Goal: Transaction & Acquisition: Purchase product/service

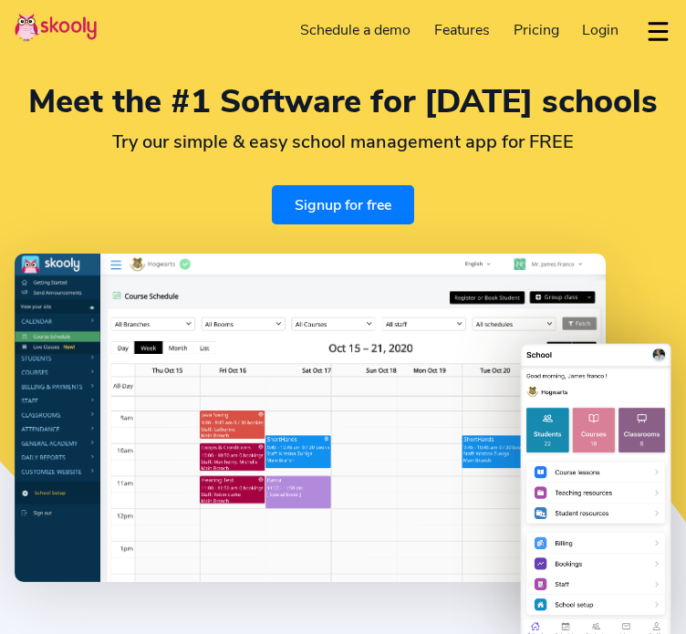
select select "en"
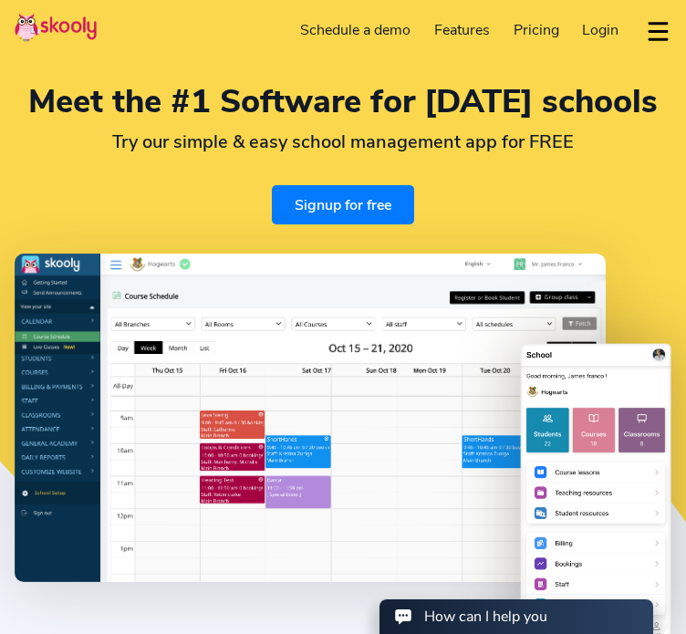
select select "46"
select select "[GEOGRAPHIC_DATA]"
select select "Europe/[GEOGRAPHIC_DATA]"
click at [540, 30] on span "Pricing" at bounding box center [537, 30] width 46 height 20
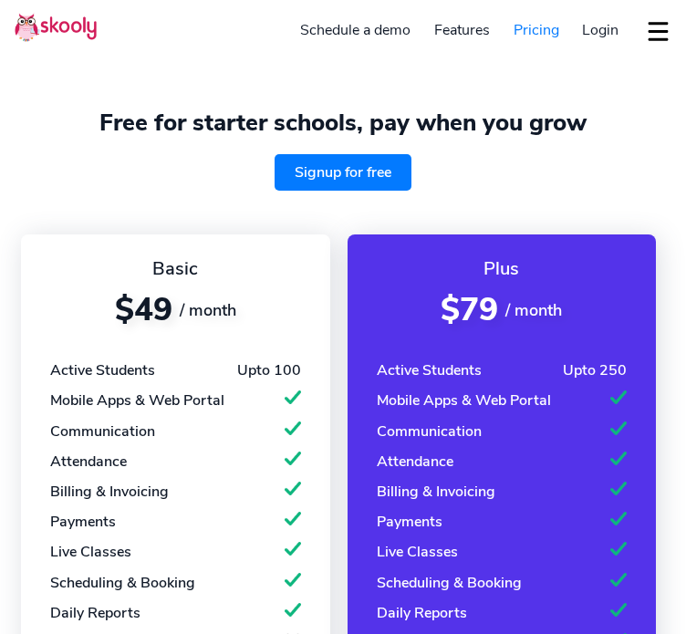
select select "en"
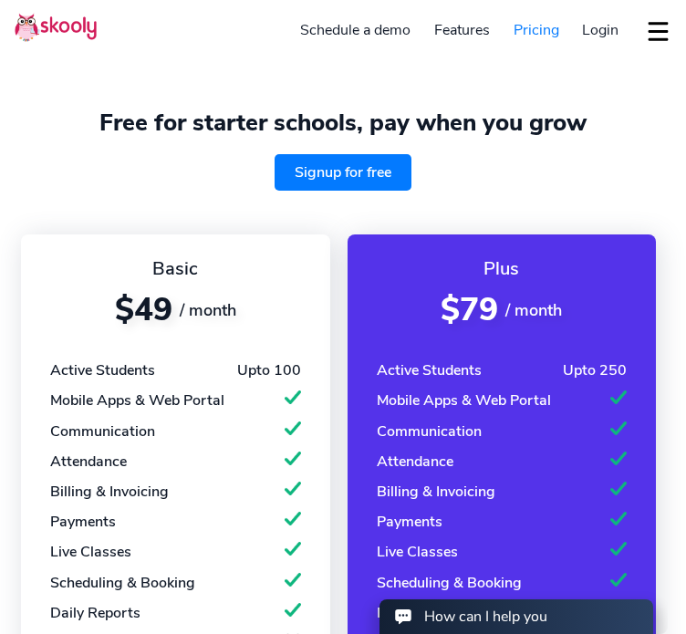
select select "46"
select select "[GEOGRAPHIC_DATA]"
select select "Europe/[GEOGRAPHIC_DATA]"
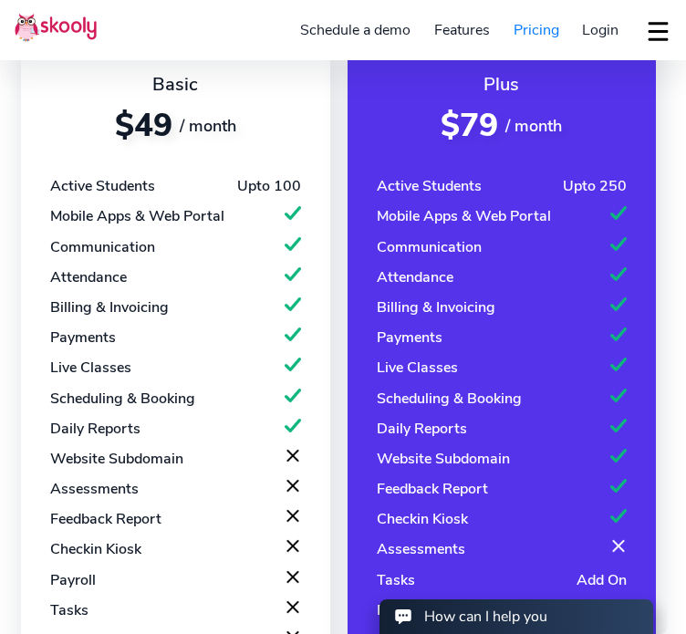
scroll to position [185, 0]
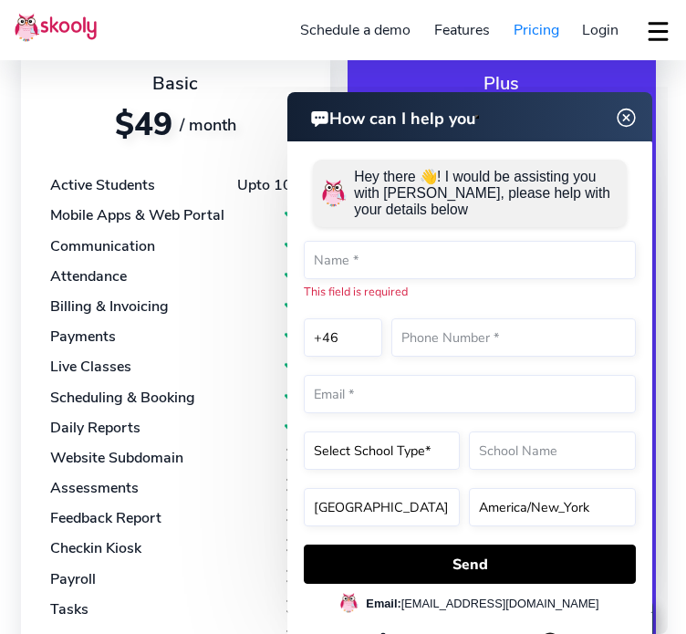
click at [627, 118] on img at bounding box center [627, 118] width 35 height 23
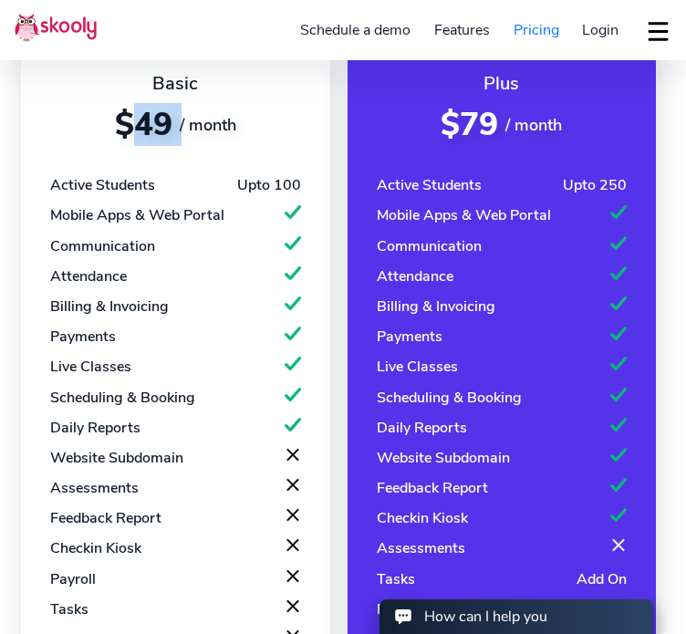
drag, startPoint x: 146, startPoint y: 136, endPoint x: 183, endPoint y: 131, distance: 36.9
click at [183, 131] on div "$49 / month" at bounding box center [175, 124] width 250 height 43
